Goal: Transaction & Acquisition: Subscribe to service/newsletter

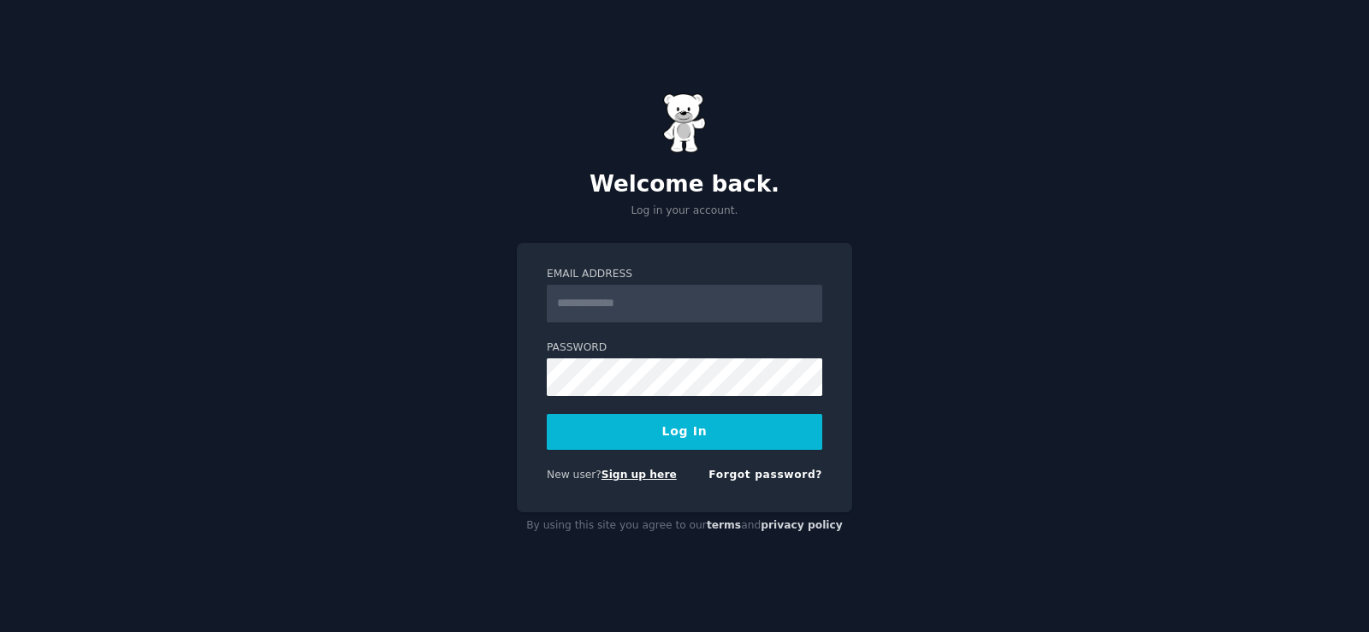
click at [613, 475] on link "Sign up here" at bounding box center [638, 475] width 75 height 12
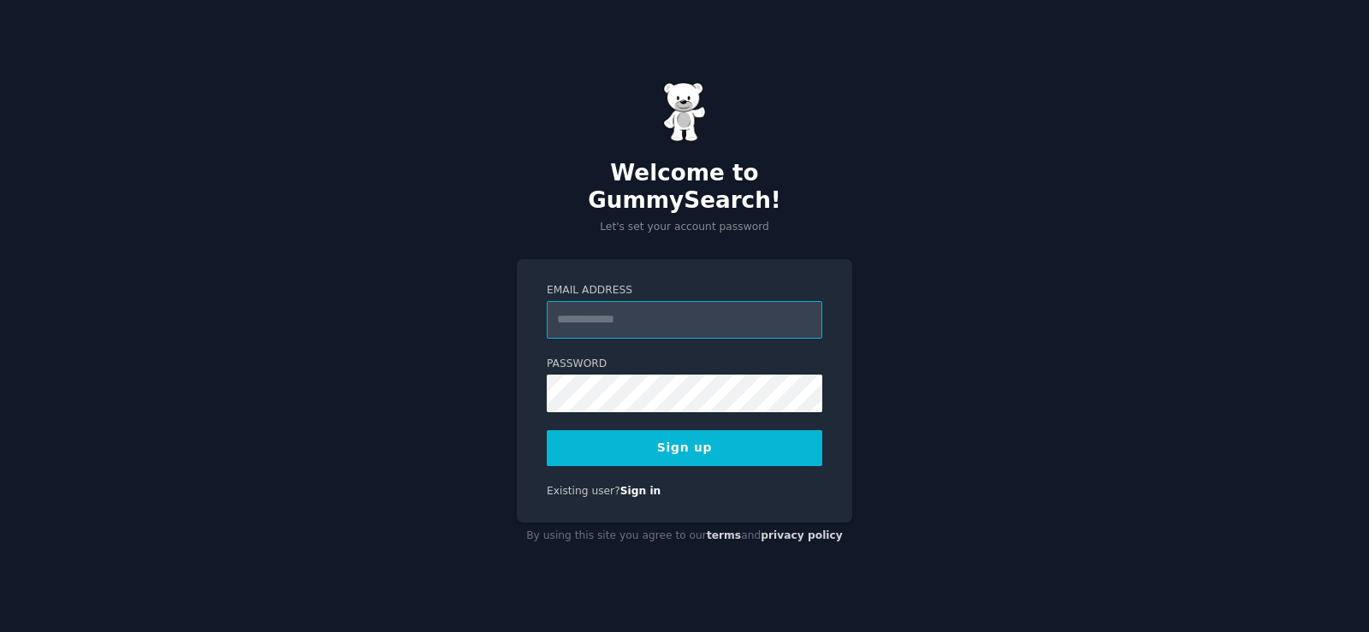
paste input "**********"
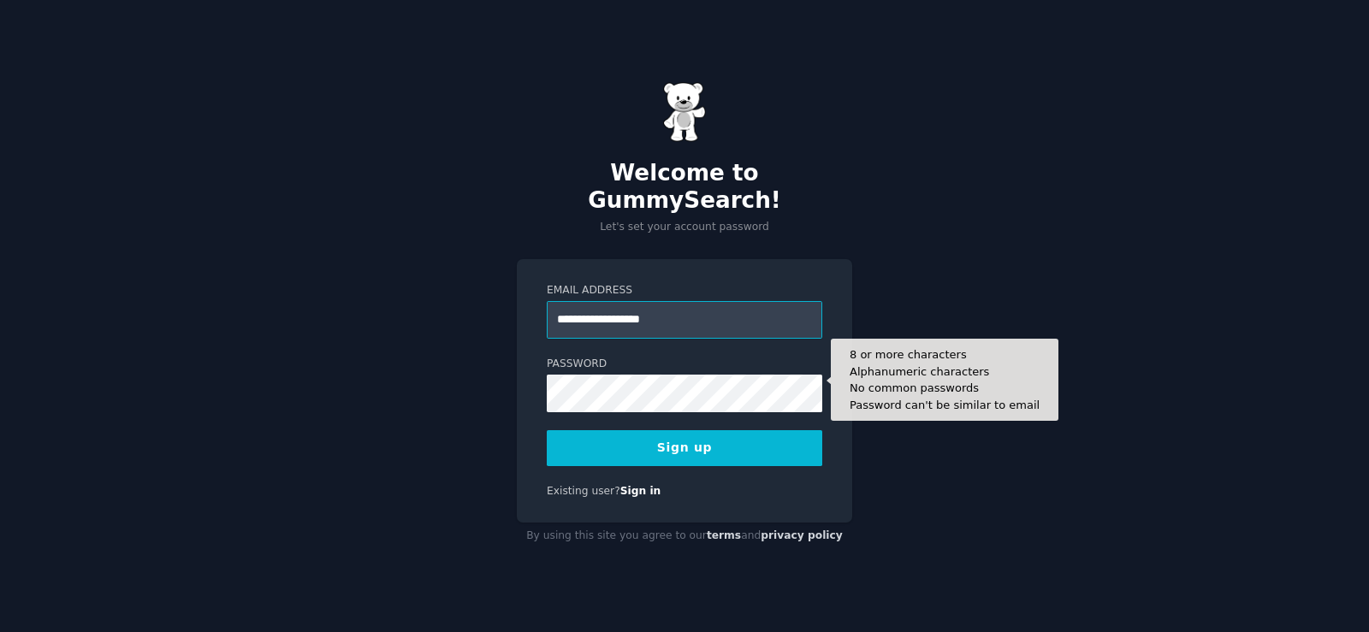
type input "**********"
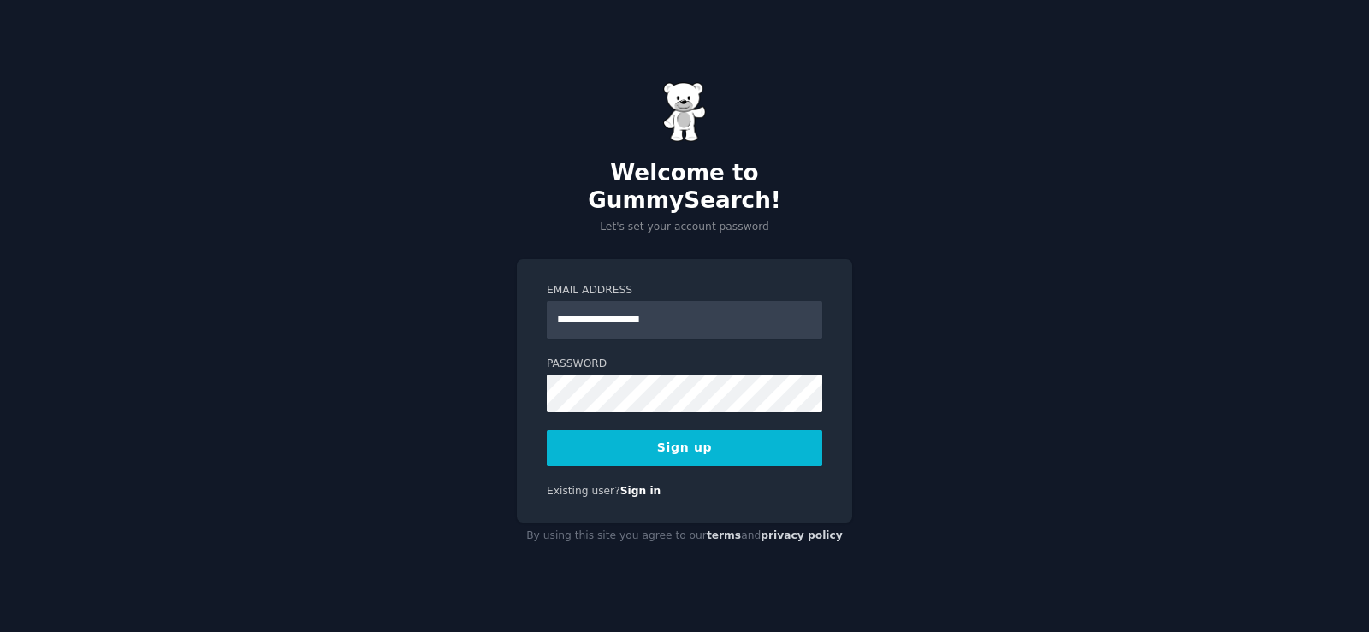
click at [883, 300] on div "**********" at bounding box center [684, 316] width 1369 height 632
click at [696, 447] on button "Sign up" at bounding box center [684, 448] width 275 height 36
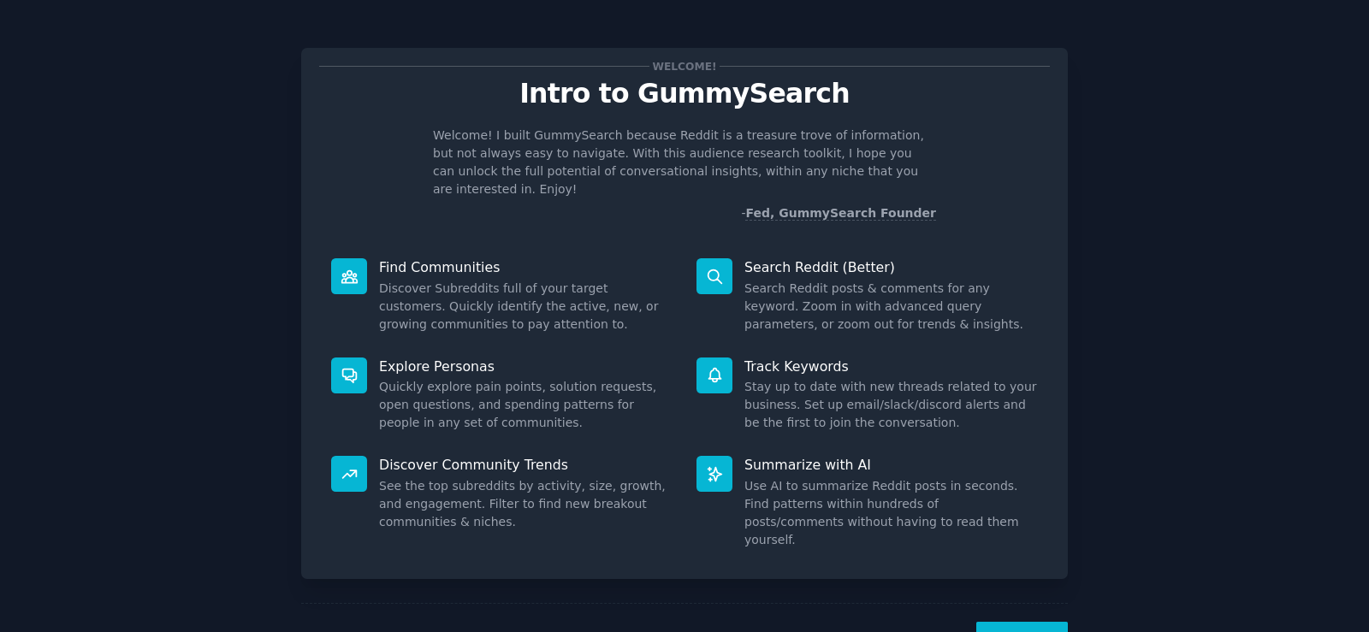
click at [995, 622] on button "Next" at bounding box center [1022, 643] width 92 height 42
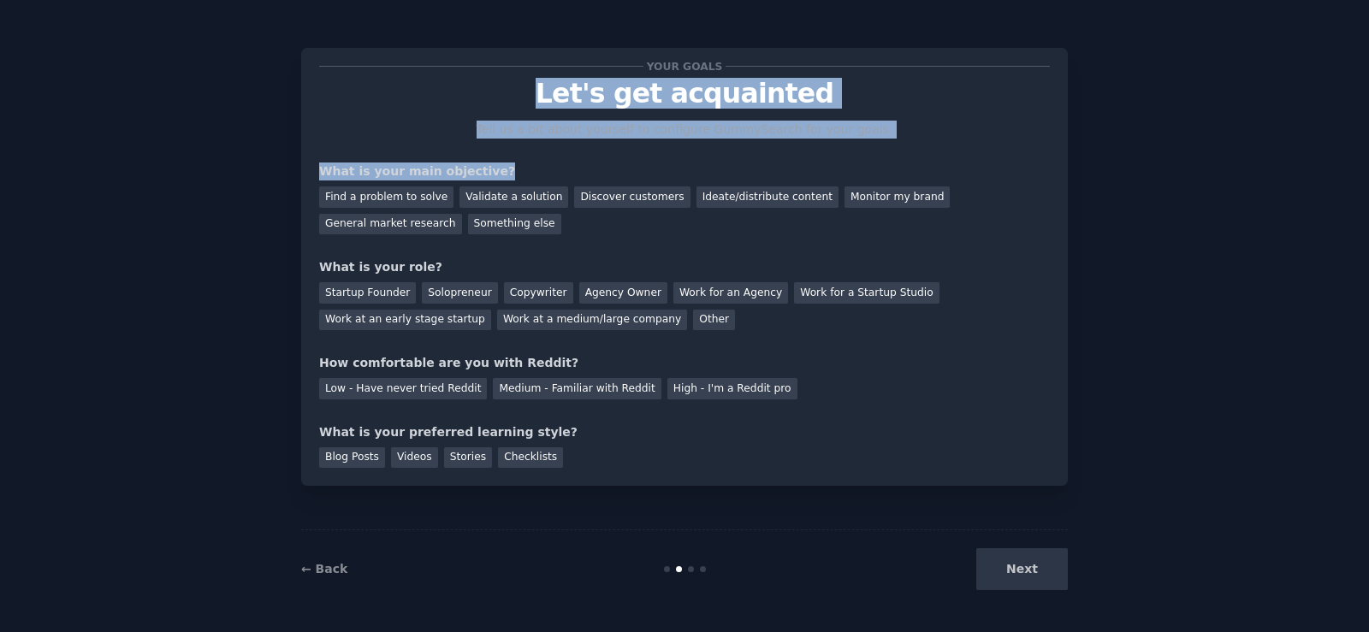
drag, startPoint x: 537, startPoint y: 86, endPoint x: 846, endPoint y: 180, distance: 322.6
click at [846, 180] on div "Your goals Let's get acquainted Tell us a bit about yourself to configure Gummy…" at bounding box center [684, 267] width 731 height 402
click at [803, 156] on div "Your goals Let's get acquainted Tell us a bit about yourself to configure Gummy…" at bounding box center [684, 267] width 731 height 402
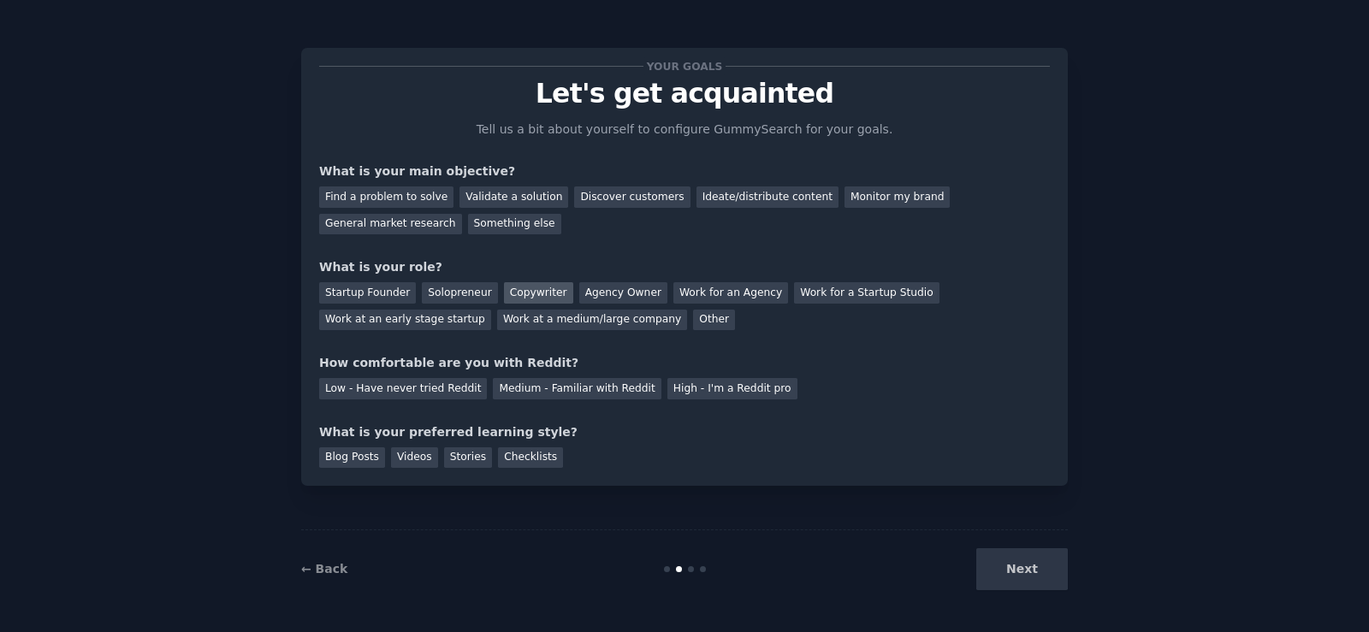
click at [516, 289] on div "Copywriter" at bounding box center [538, 292] width 69 height 21
click at [398, 382] on div "Low - Have never tried Reddit" at bounding box center [403, 388] width 168 height 21
click at [352, 457] on div "Blog Posts" at bounding box center [352, 457] width 66 height 21
click at [725, 208] on div "Find a problem to solve Validate a solution Discover customers Ideate/distribut…" at bounding box center [684, 208] width 731 height 54
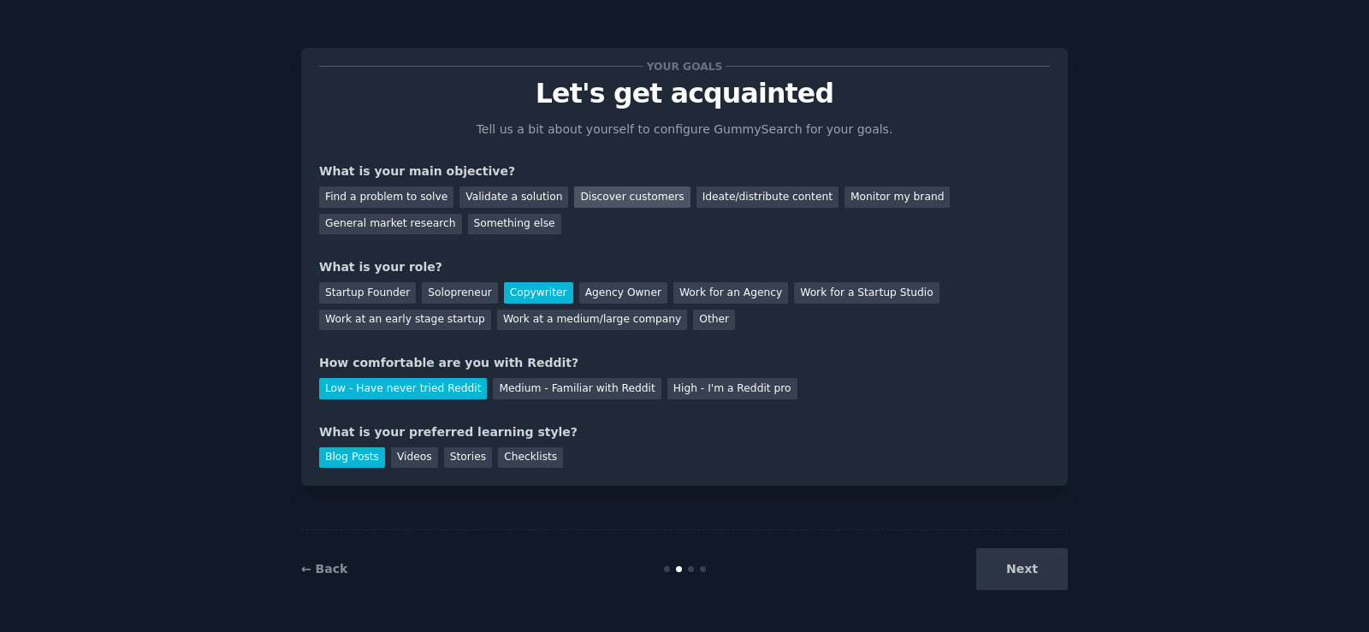
click at [607, 202] on div "Discover customers" at bounding box center [631, 197] width 115 height 21
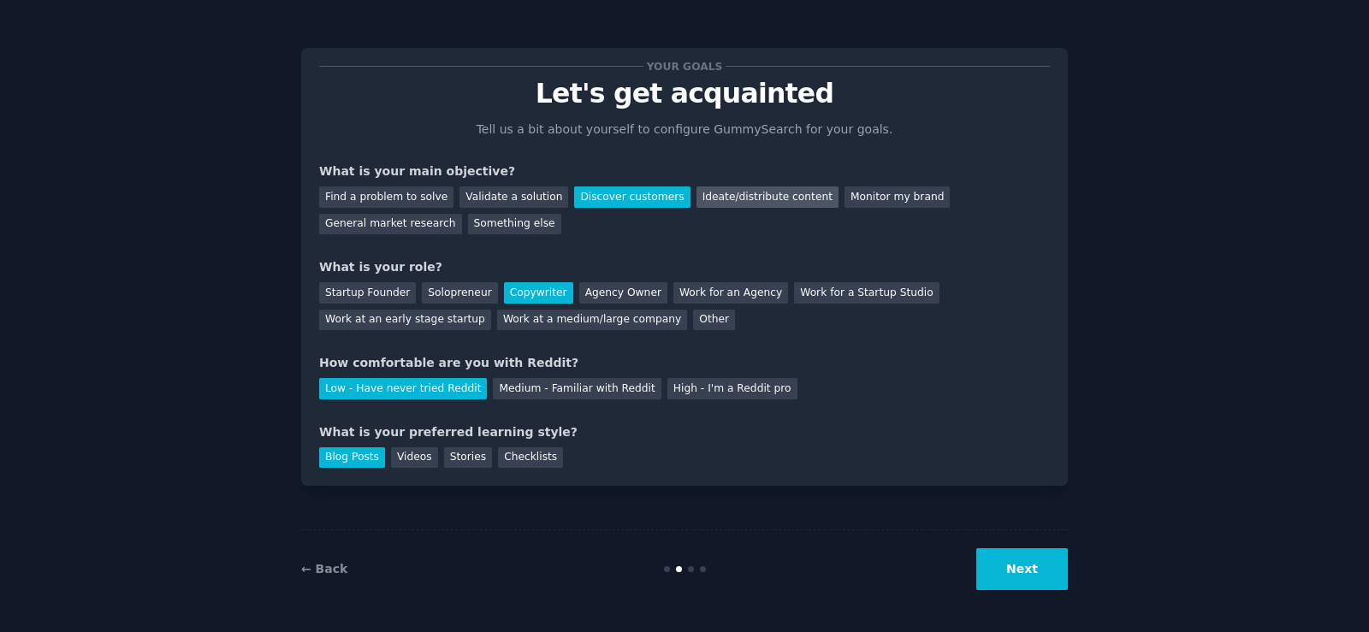
click at [720, 192] on div "Ideate/distribute content" at bounding box center [767, 197] width 142 height 21
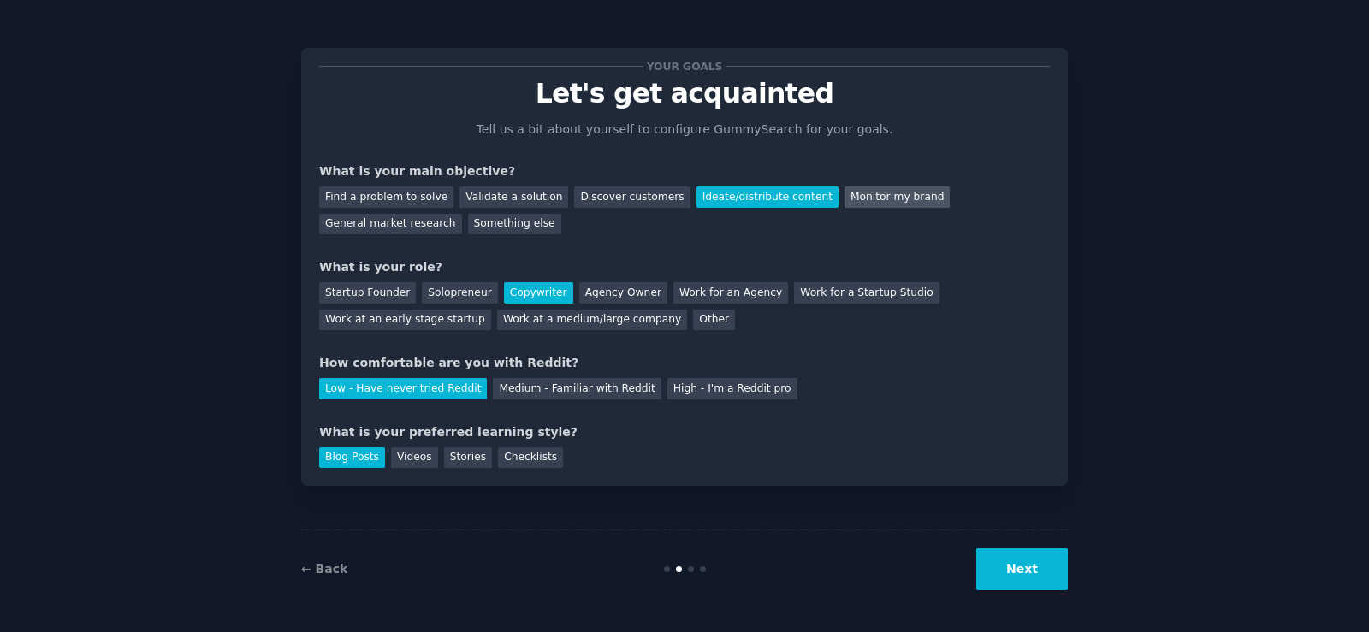
click at [844, 204] on div "Monitor my brand" at bounding box center [896, 197] width 105 height 21
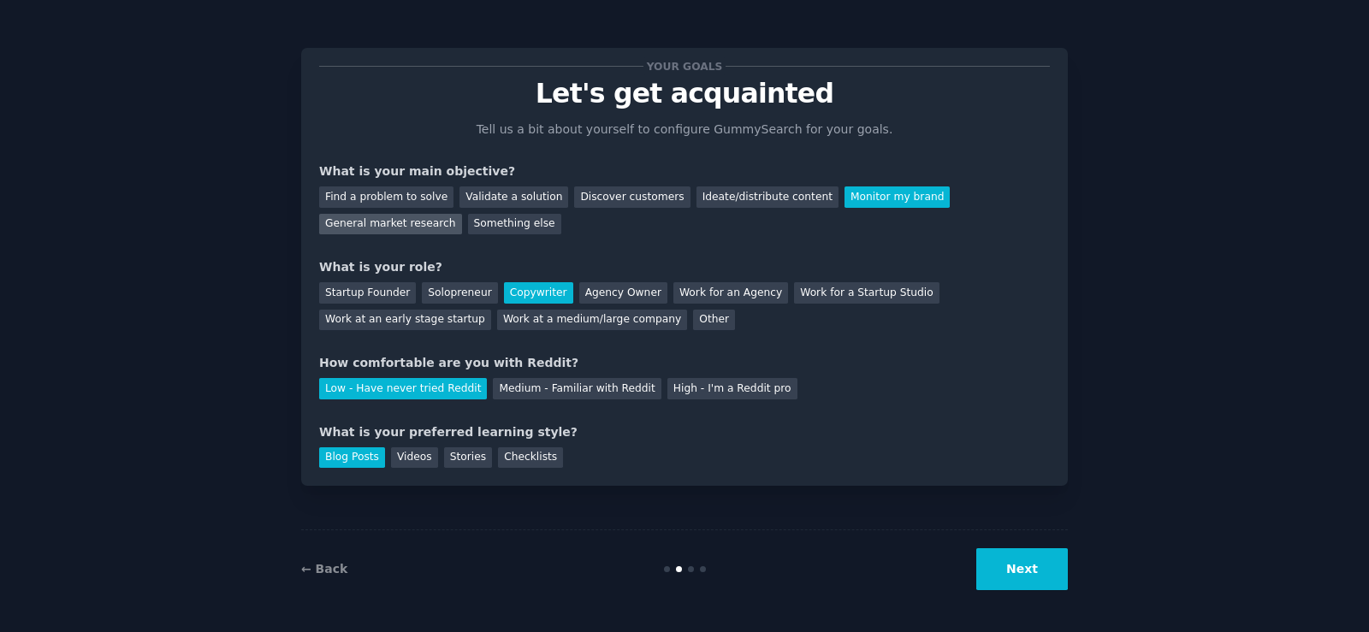
click at [462, 214] on div "General market research" at bounding box center [390, 224] width 143 height 21
click at [468, 228] on div "Something else" at bounding box center [514, 224] width 93 height 21
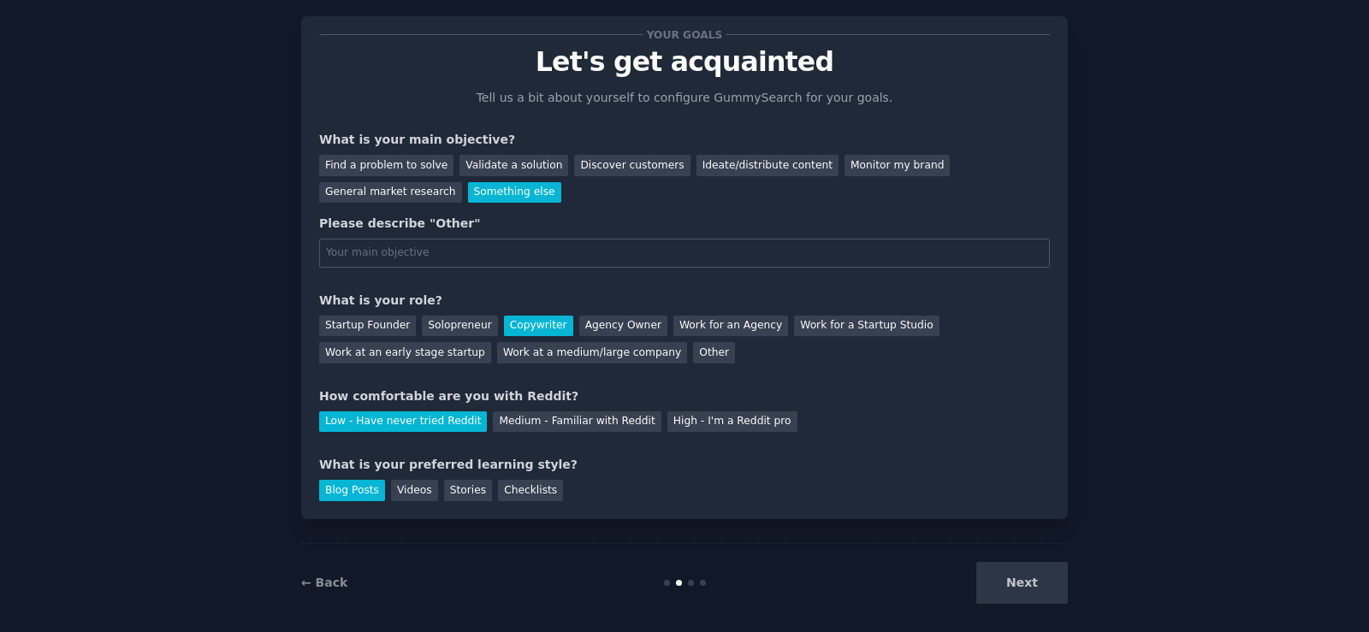
scroll to position [45, 0]
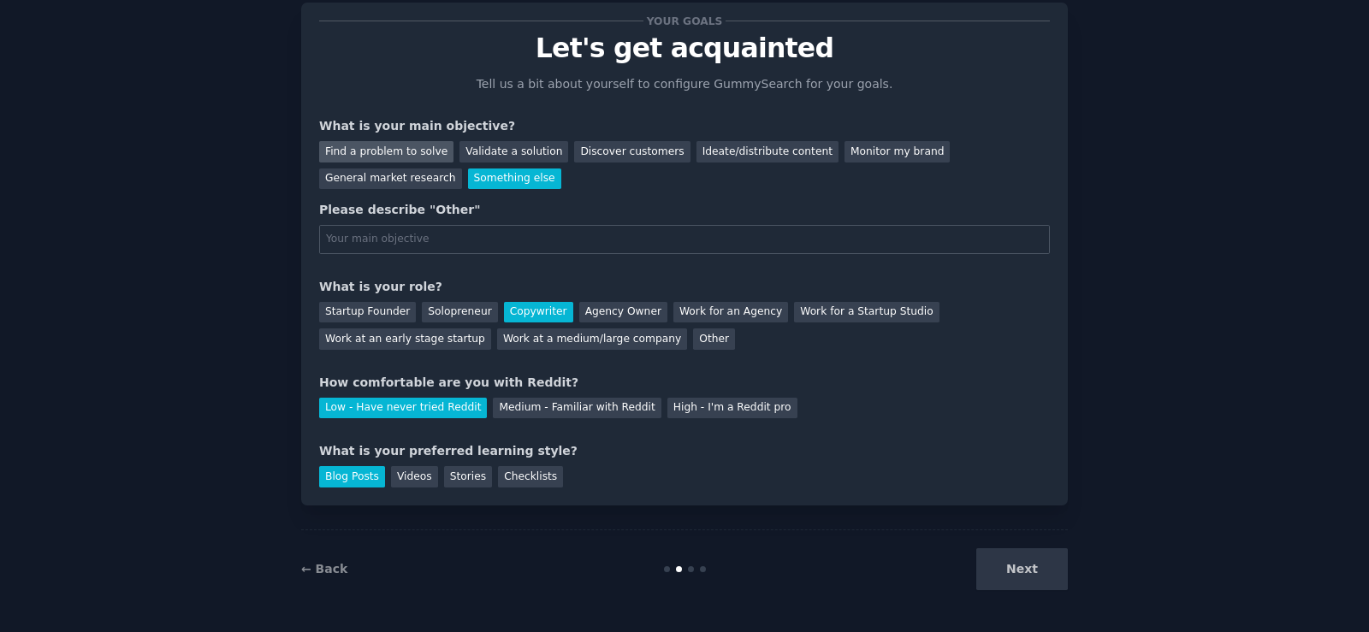
click at [433, 151] on div "Find a problem to solve" at bounding box center [386, 151] width 134 height 21
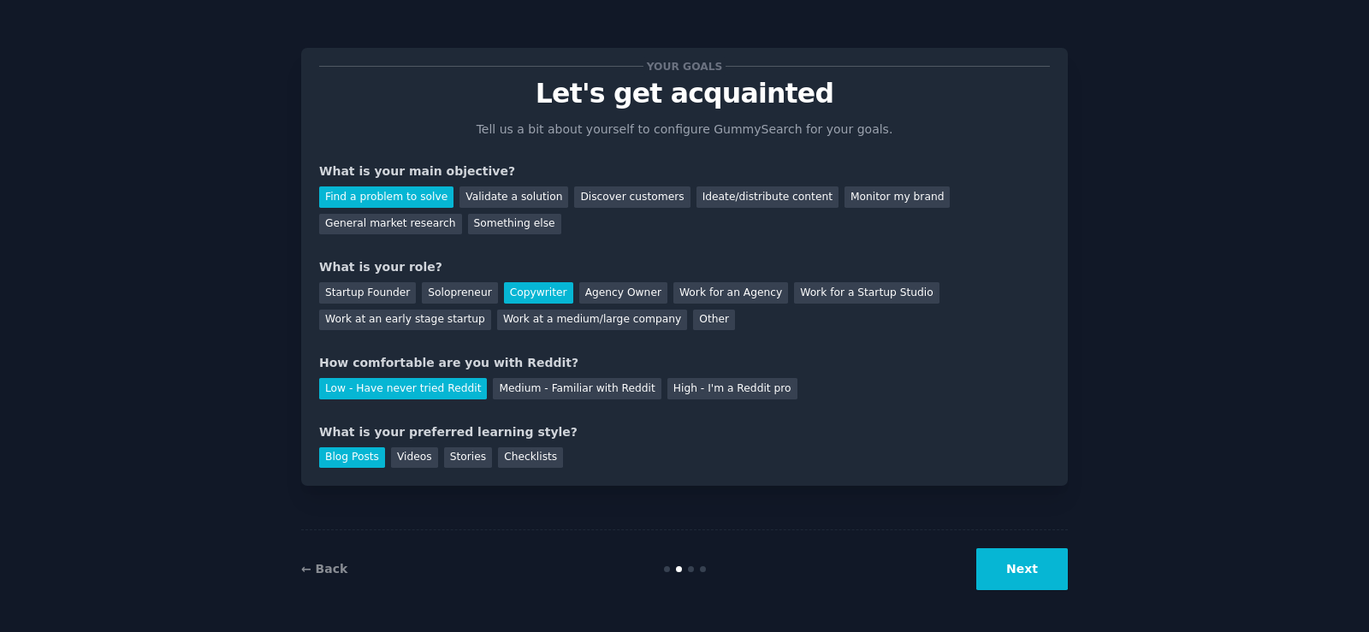
scroll to position [0, 0]
click at [1020, 571] on button "Next" at bounding box center [1022, 569] width 92 height 42
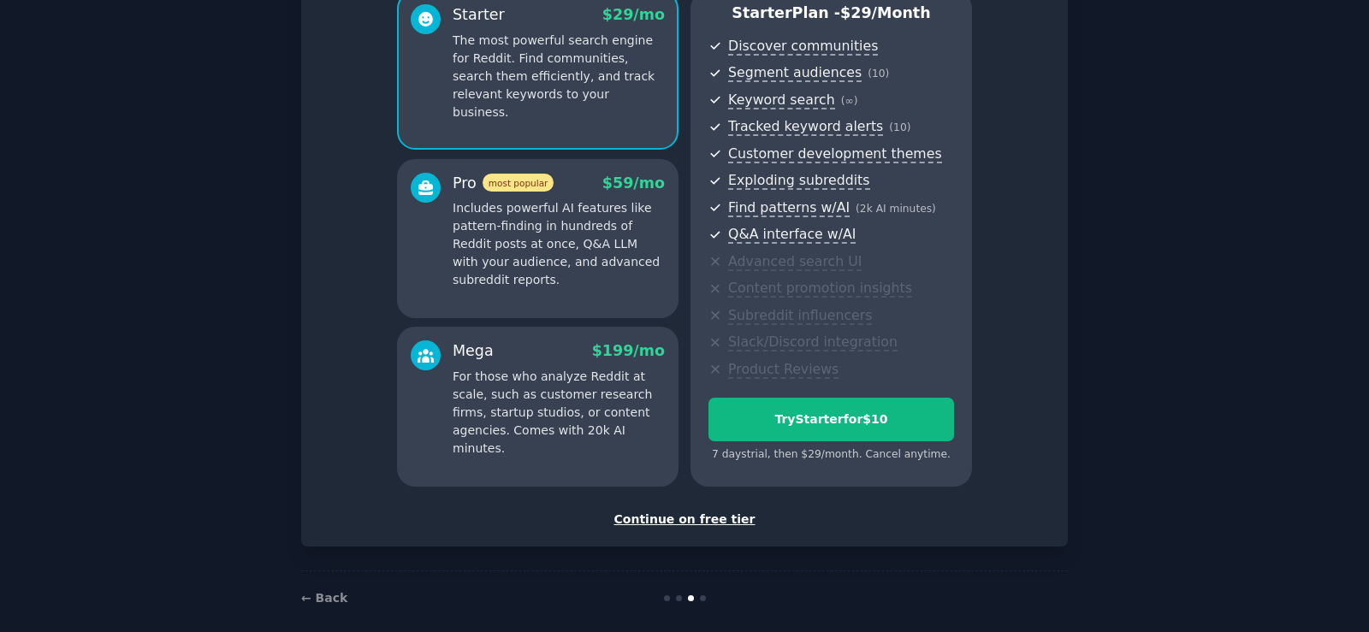
scroll to position [180, 0]
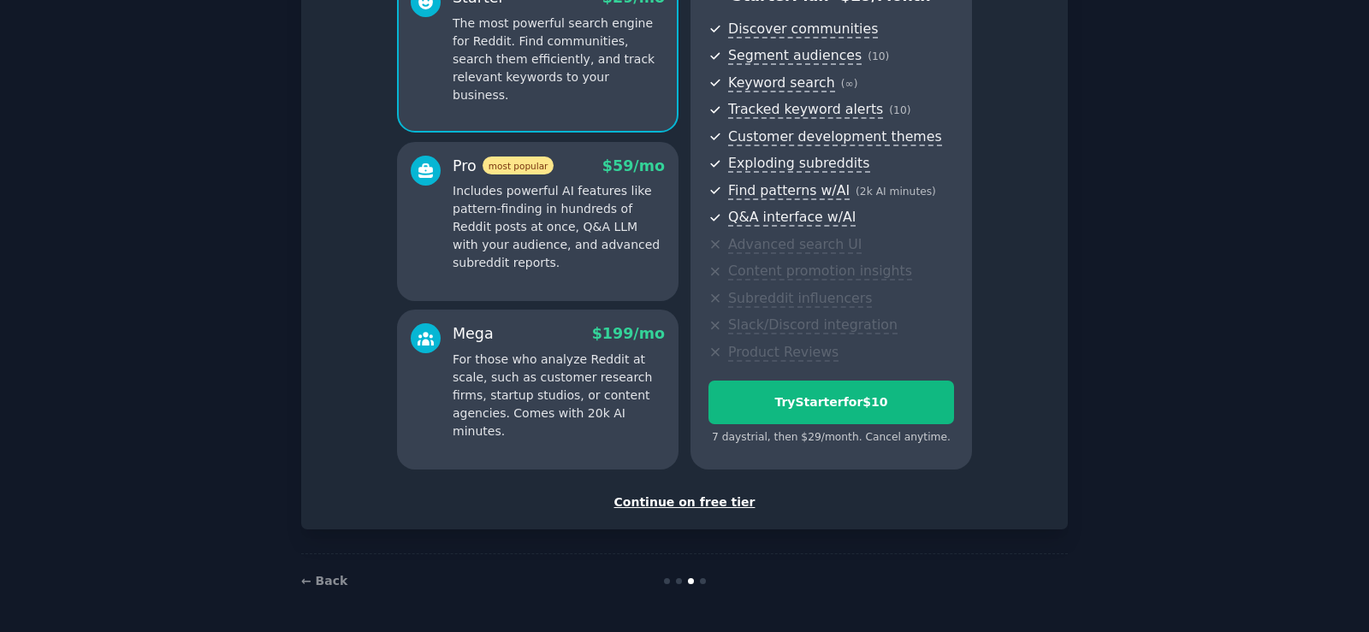
click at [707, 500] on div "Continue on free tier" at bounding box center [684, 503] width 731 height 18
